Goal: Check status: Check status

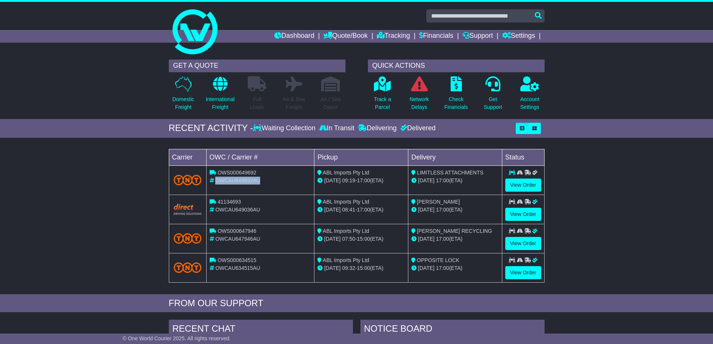
drag, startPoint x: 259, startPoint y: 181, endPoint x: 217, endPoint y: 180, distance: 41.9
click at [217, 180] on span "OWCAU649692AU" at bounding box center [237, 181] width 45 height 6
copy span "OWCAU649692AU"
